Goal: Transaction & Acquisition: Book appointment/travel/reservation

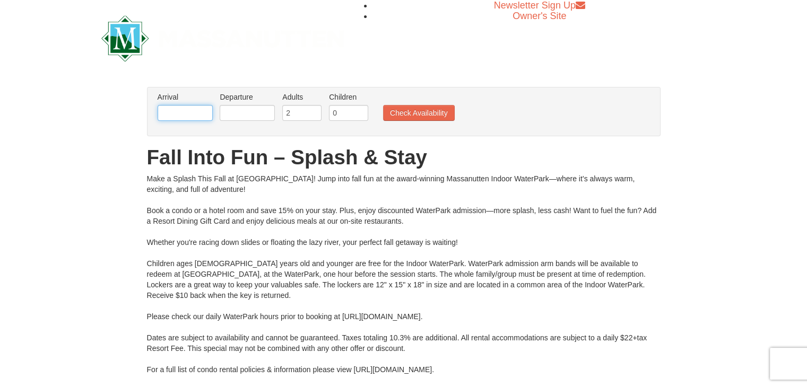
click at [191, 111] on input "text" at bounding box center [185, 113] width 55 height 16
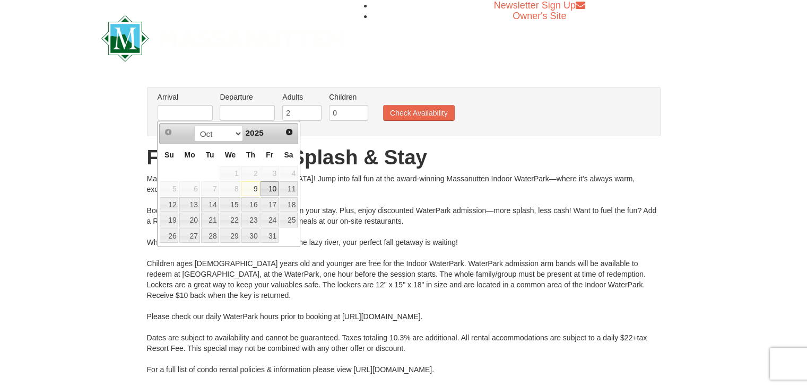
click at [272, 186] on link "10" at bounding box center [270, 188] width 18 height 15
type input "10/10/2025"
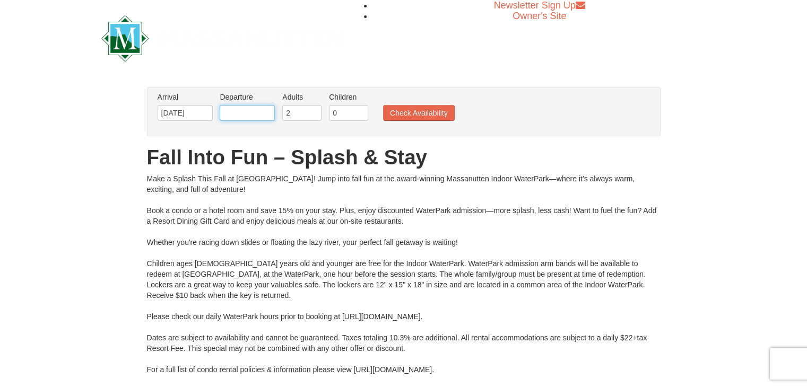
click at [265, 115] on input "text" at bounding box center [247, 113] width 55 height 16
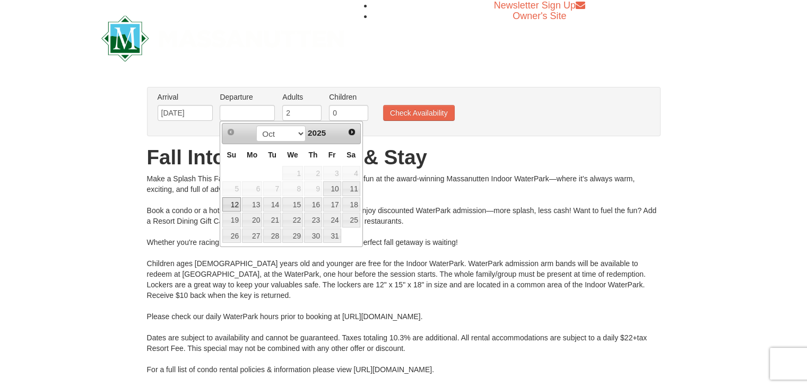
click at [236, 201] on link "12" at bounding box center [231, 204] width 19 height 15
type input "10/12/2025"
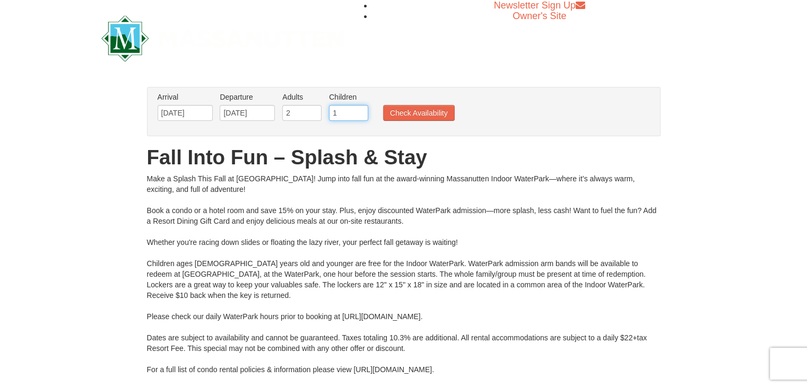
click at [360, 111] on input "1" at bounding box center [348, 113] width 39 height 16
type input "2"
click at [360, 111] on input "2" at bounding box center [348, 113] width 39 height 16
click at [393, 116] on button "Check Availability" at bounding box center [419, 113] width 72 height 16
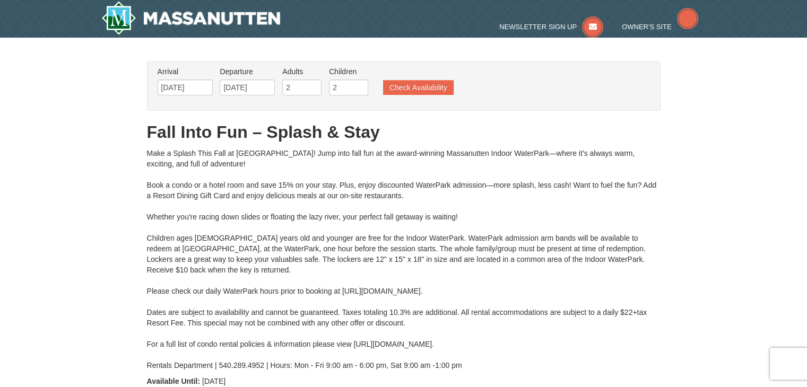
type input "10/11/2025"
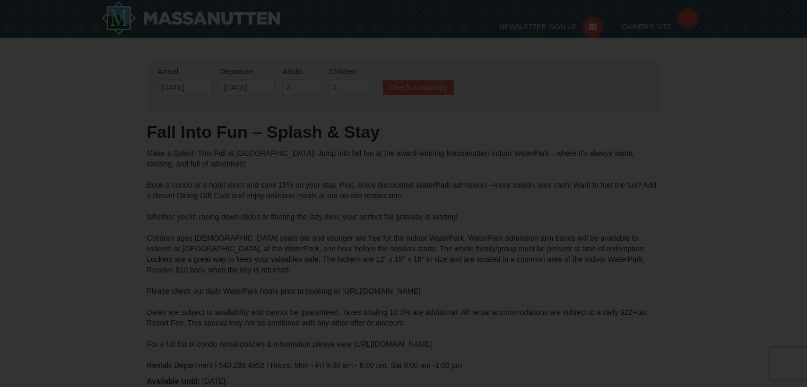
type input "[DATE]"
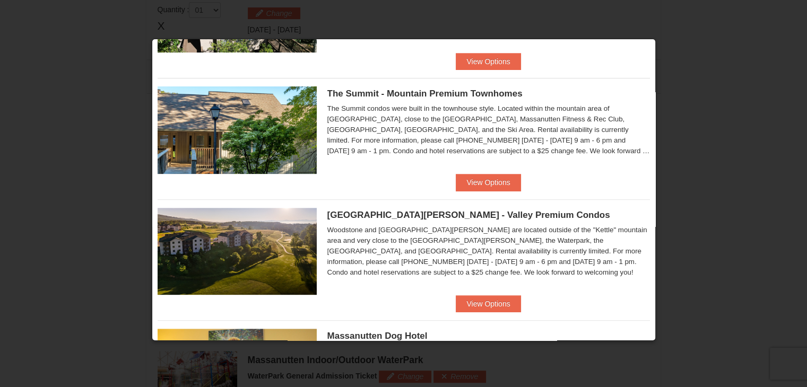
scroll to position [424, 0]
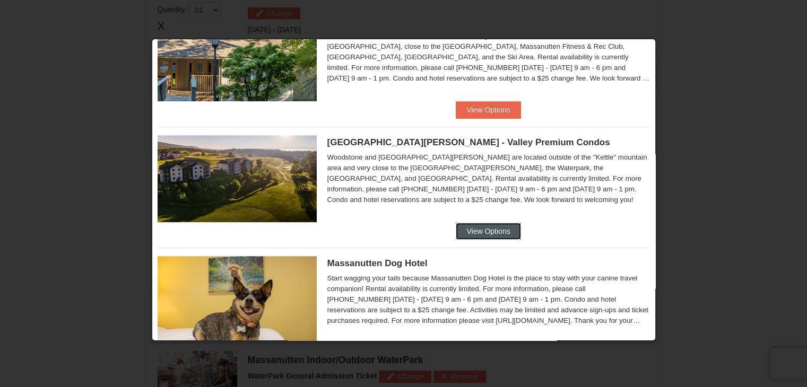
click at [465, 232] on button "View Options" at bounding box center [488, 231] width 65 height 17
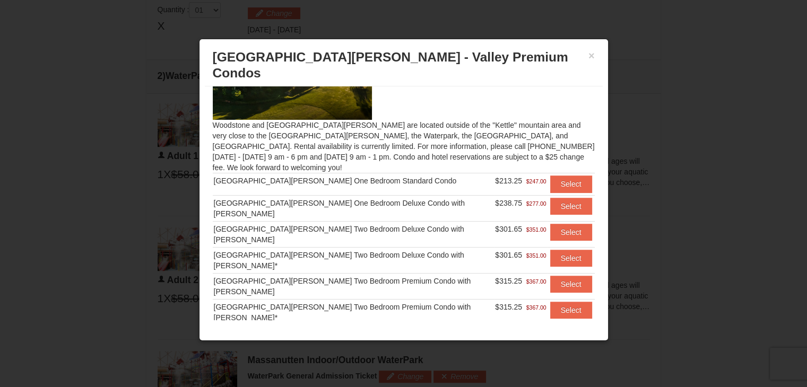
scroll to position [64, 0]
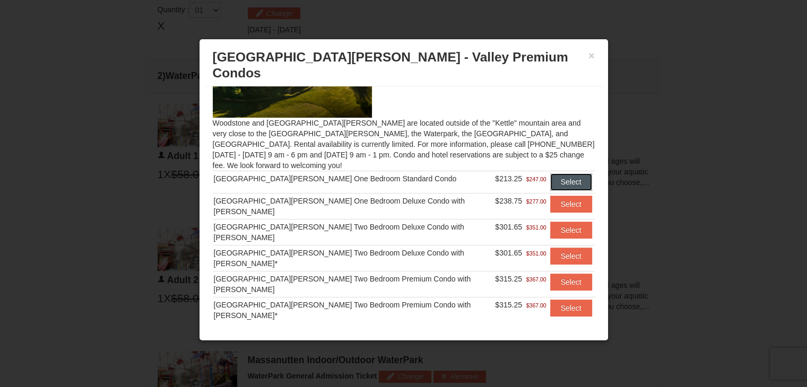
click at [550, 173] on button "Select" at bounding box center [571, 181] width 42 height 17
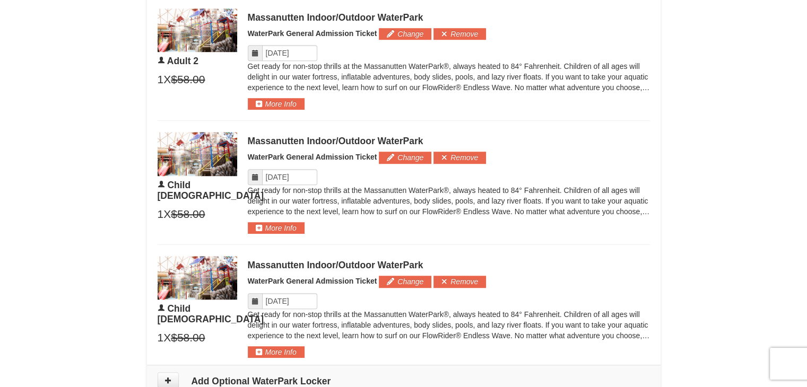
scroll to position [823, 0]
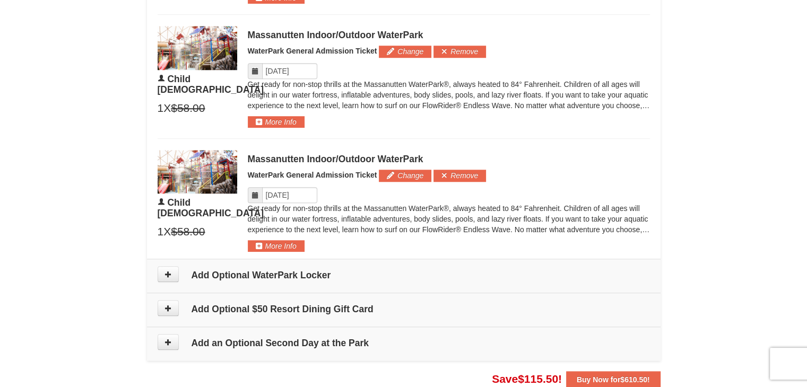
click at [253, 196] on icon at bounding box center [254, 195] width 7 height 7
click at [267, 203] on p "Get ready for non-stop thrills at the Massanutten WaterPark®, always heated to …" at bounding box center [449, 219] width 402 height 32
click at [272, 193] on input "Please format dates MM/DD/YYYY" at bounding box center [289, 195] width 55 height 16
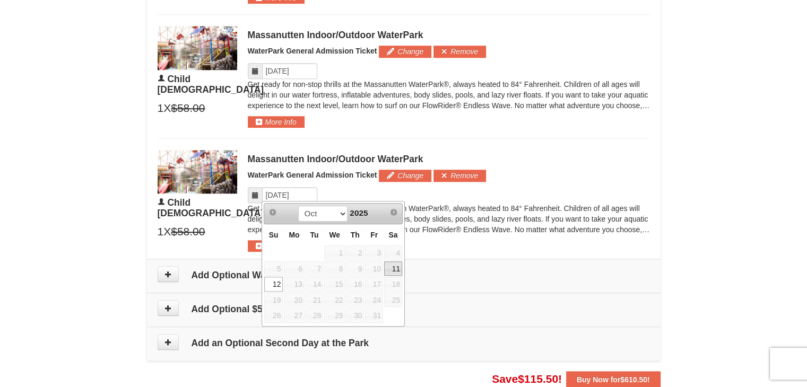
click at [393, 267] on link "11" at bounding box center [393, 269] width 18 height 15
type input "[DATE]"
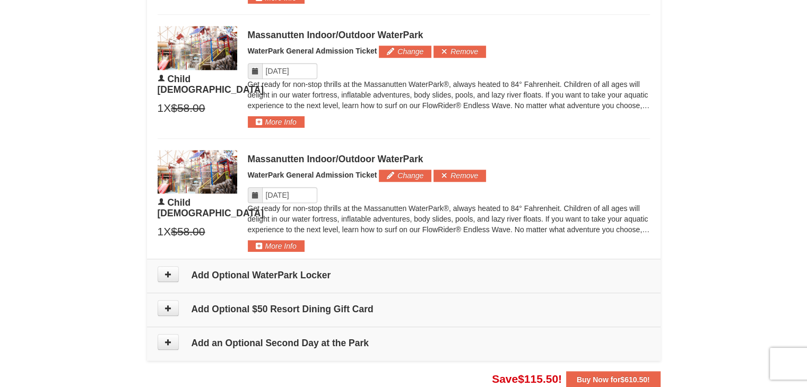
click at [255, 70] on icon at bounding box center [254, 70] width 7 height 7
click at [272, 71] on input "Please format dates MM/DD/YYYY" at bounding box center [289, 71] width 55 height 16
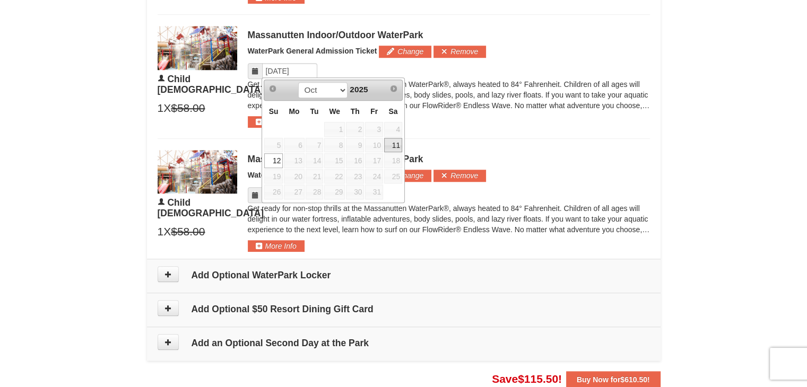
click at [392, 145] on link "11" at bounding box center [393, 145] width 18 height 15
type input "[DATE]"
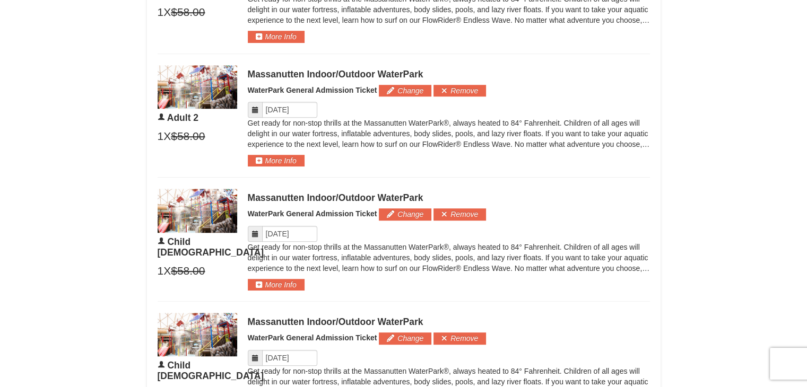
scroll to position [611, 0]
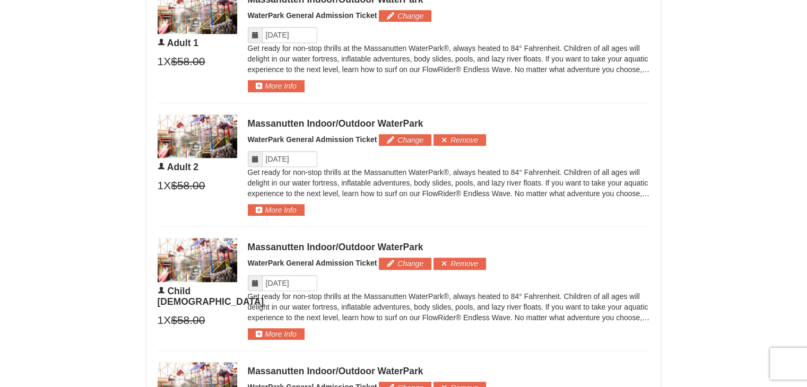
click at [255, 160] on icon at bounding box center [254, 158] width 7 height 7
click at [272, 161] on input "Please format dates MM/DD/YYYY" at bounding box center [289, 159] width 55 height 16
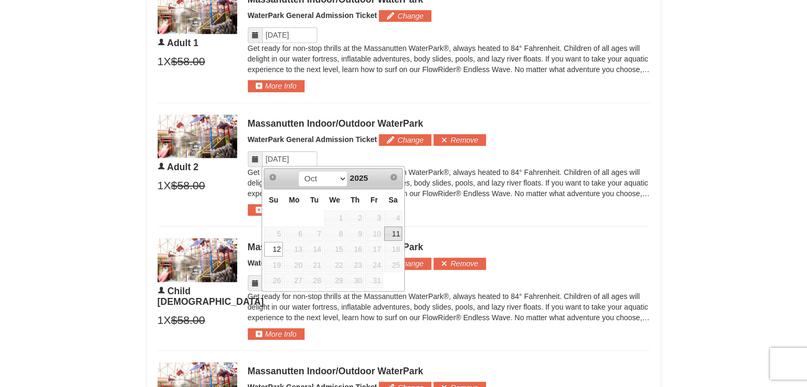
click at [395, 228] on link "11" at bounding box center [393, 234] width 18 height 15
type input "[DATE]"
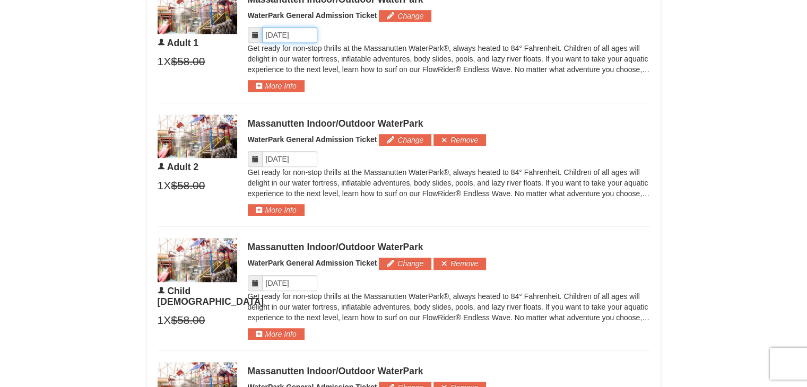
click at [276, 39] on input "Please format dates MM/DD/YYYY" at bounding box center [289, 35] width 55 height 16
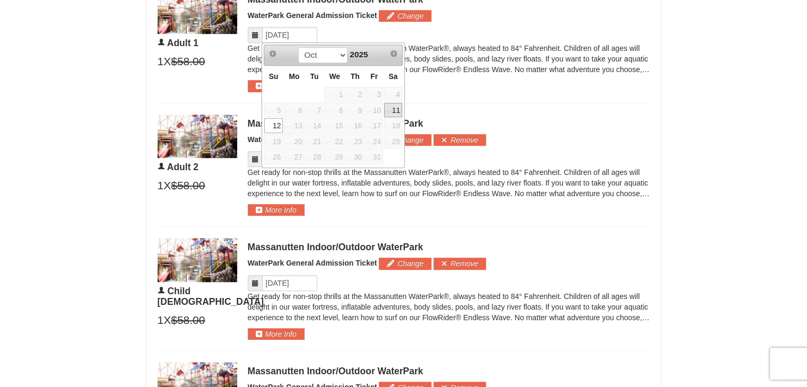
click at [393, 111] on link "11" at bounding box center [393, 110] width 18 height 15
type input "[DATE]"
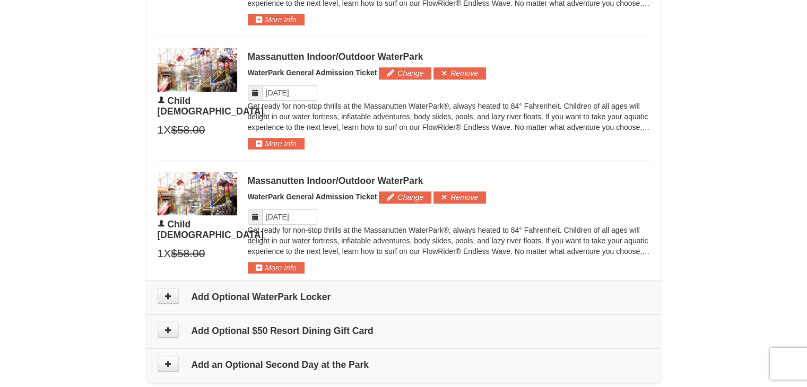
scroll to position [980, 0]
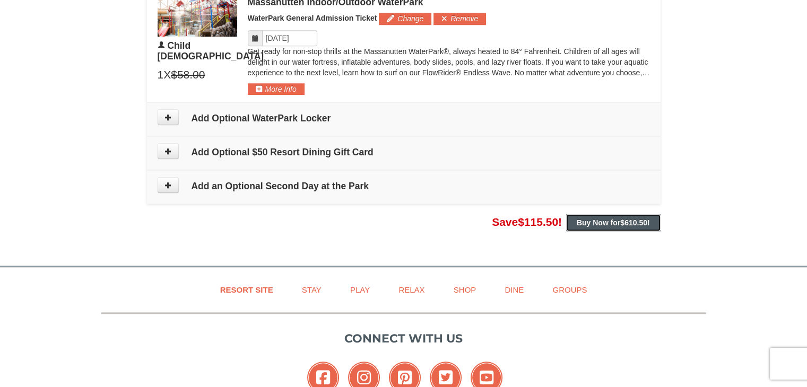
click at [611, 224] on button "Buy Now for $610.50 !" at bounding box center [613, 222] width 94 height 17
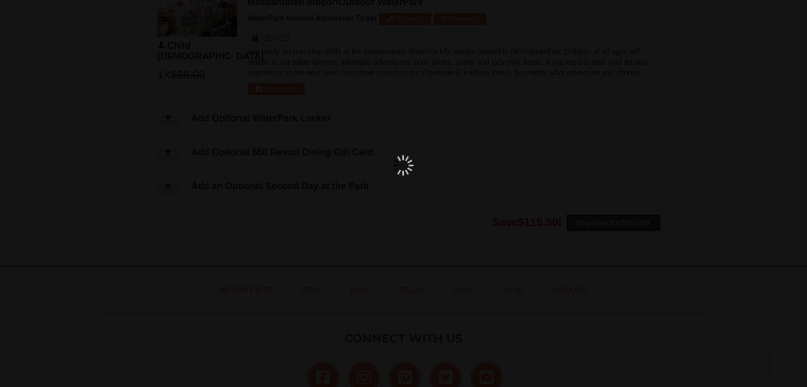
click at [618, 223] on div at bounding box center [403, 193] width 807 height 387
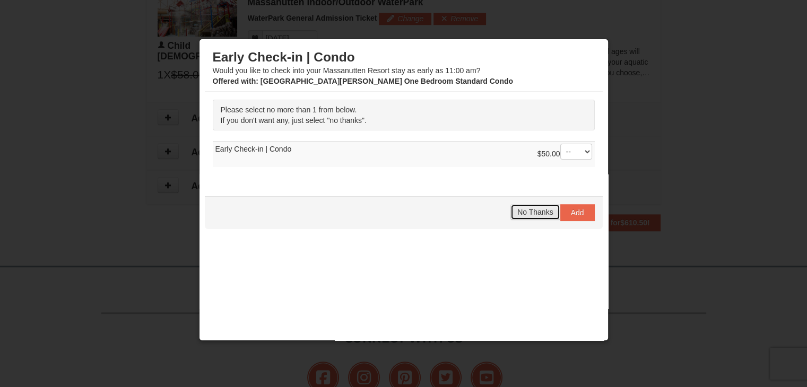
click at [517, 211] on span "No Thanks" at bounding box center [535, 212] width 36 height 8
